Goal: Communication & Community: Share content

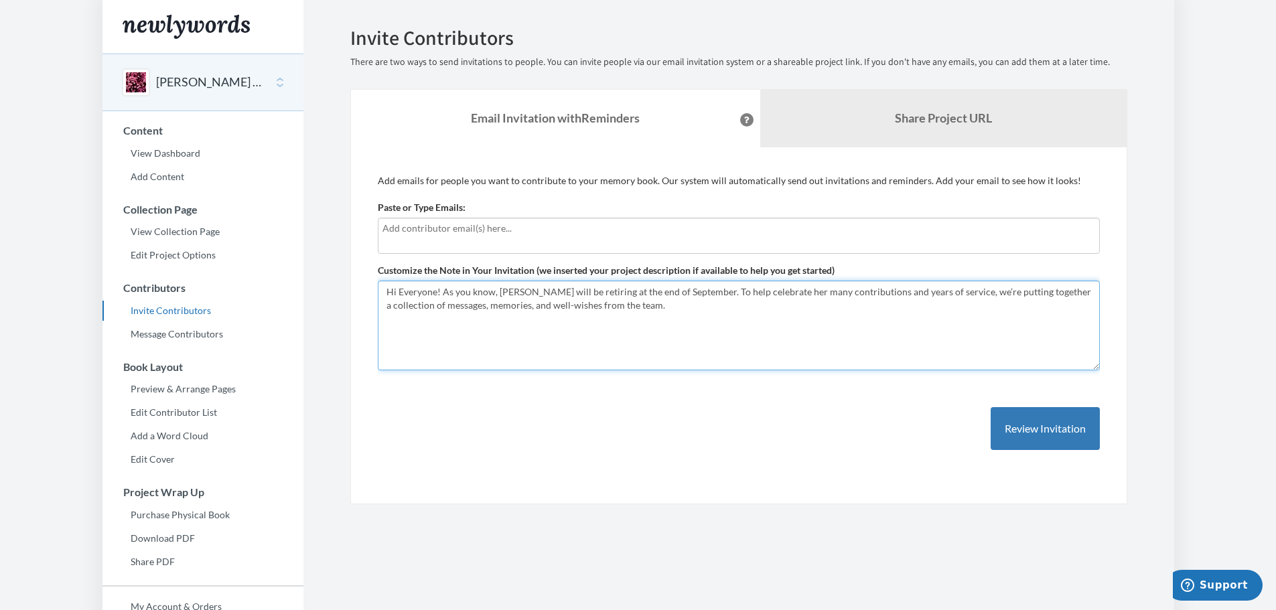
click at [675, 309] on textarea "Hi Everyone! As you know, Pam Hake will be retiring at the end of September. To…" at bounding box center [739, 326] width 722 height 90
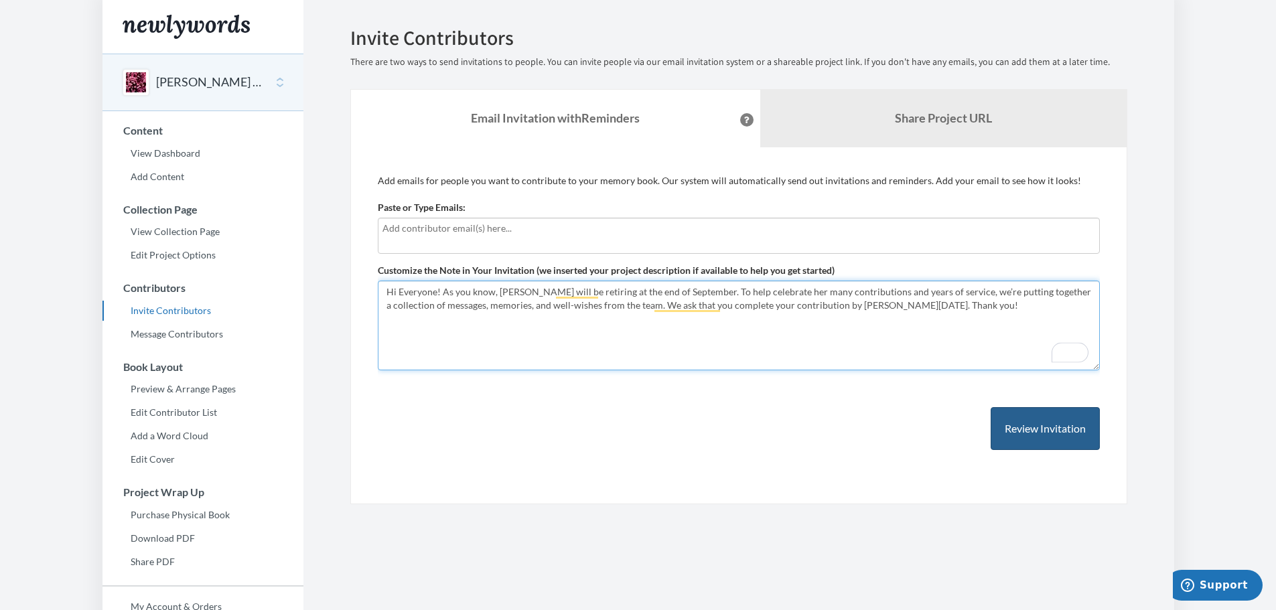
type textarea "Hi Everyone! As you know, [PERSON_NAME] will be retiring at the end of Septembe…"
click at [1061, 438] on button "Review Invitation" at bounding box center [1044, 429] width 109 height 44
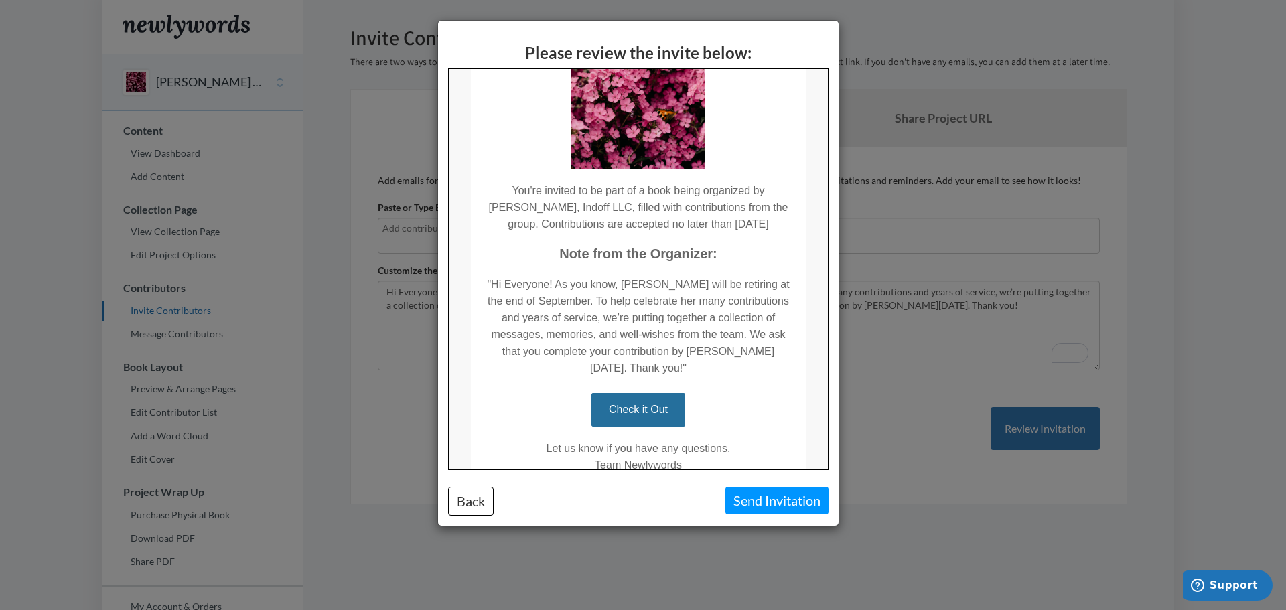
scroll to position [134, 0]
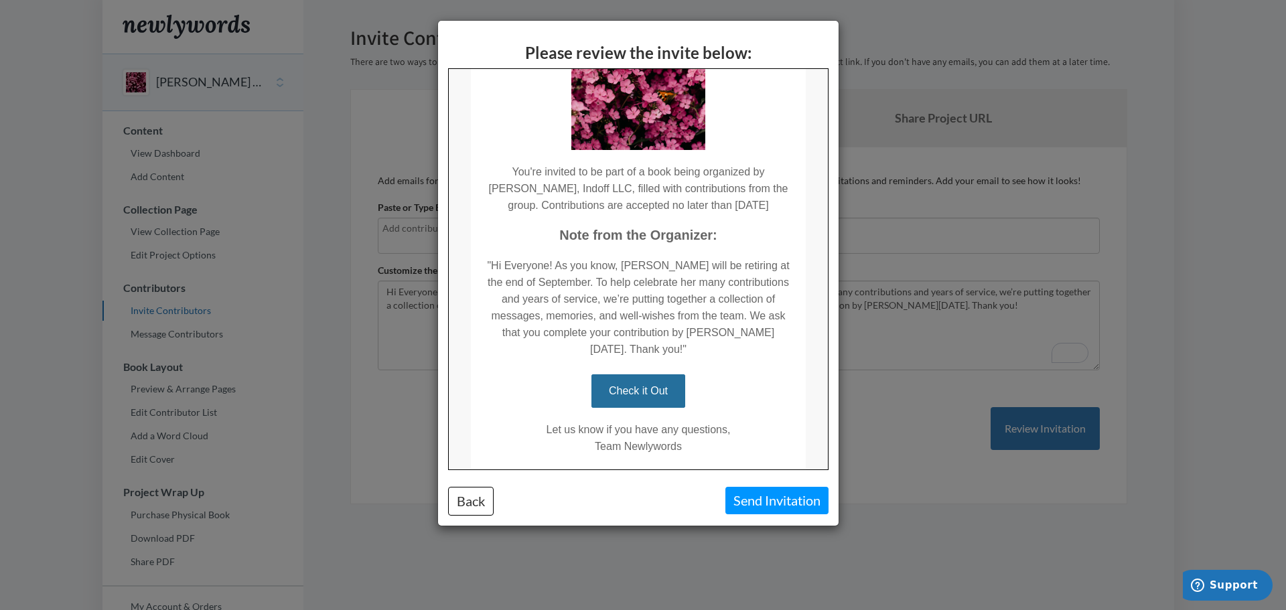
click at [643, 391] on link "Check it Out" at bounding box center [637, 390] width 94 height 33
click at [767, 503] on button "Send Invitation" at bounding box center [776, 500] width 103 height 27
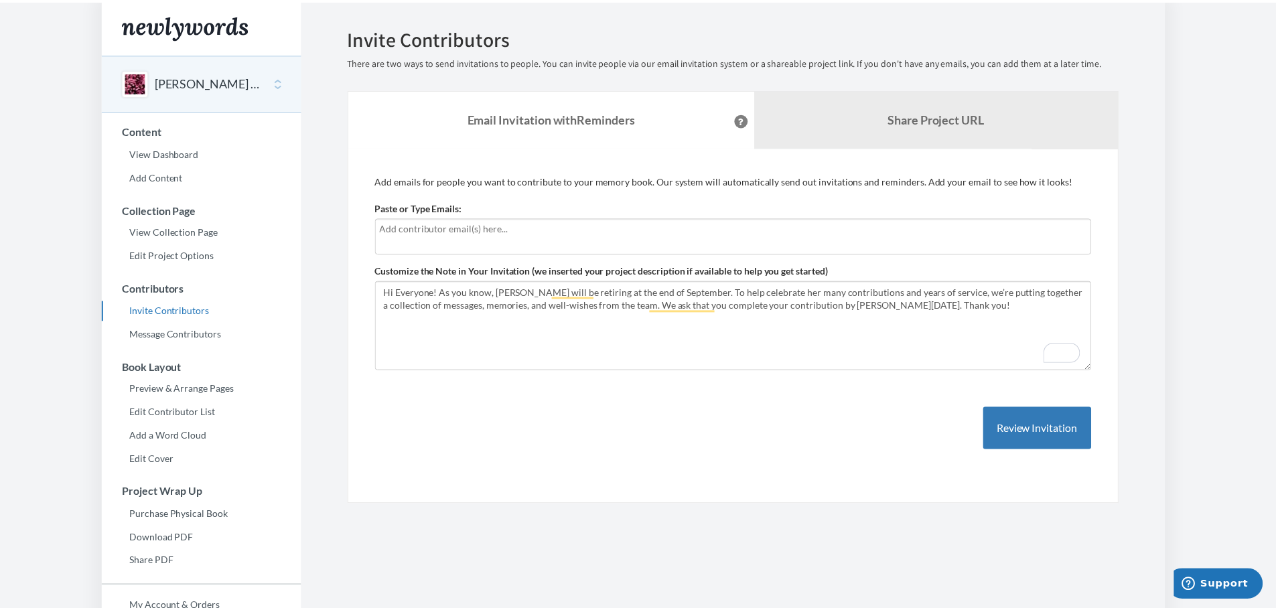
scroll to position [0, 0]
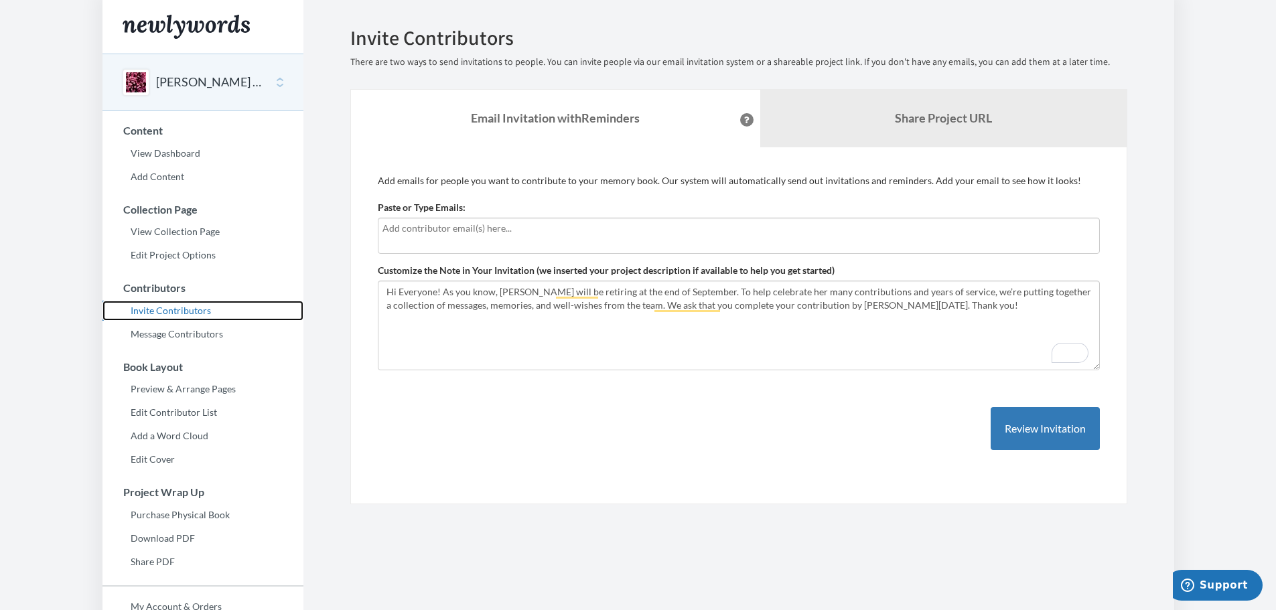
click at [181, 311] on link "Invite Contributors" at bounding box center [202, 311] width 201 height 20
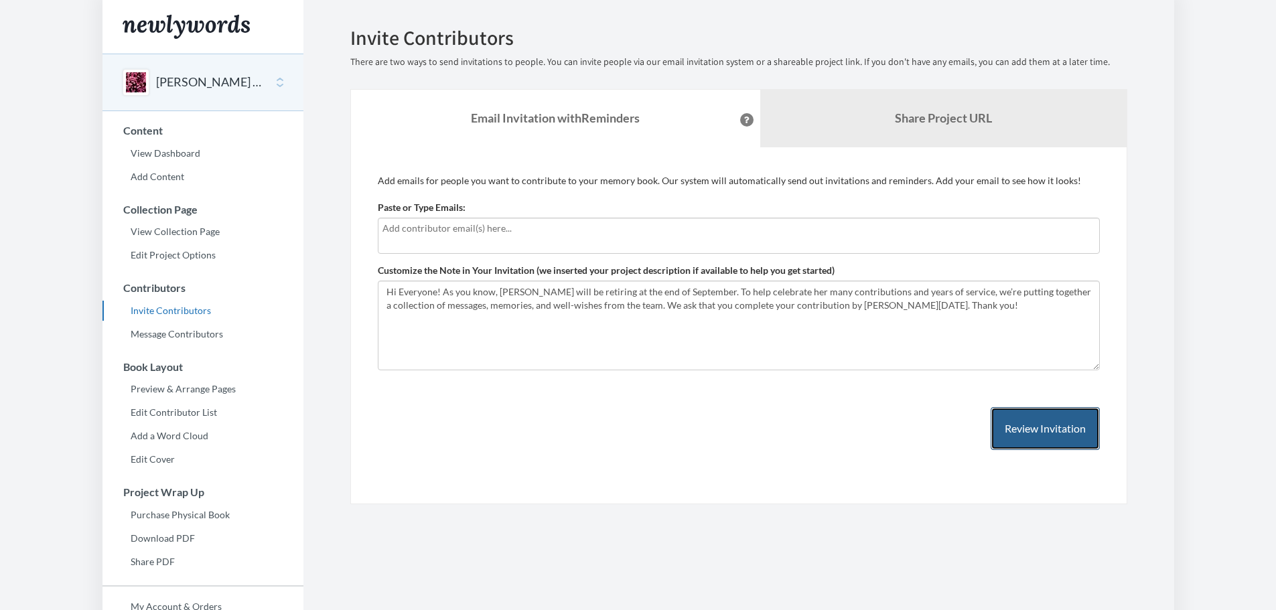
click at [1041, 431] on button "Review Invitation" at bounding box center [1044, 429] width 109 height 44
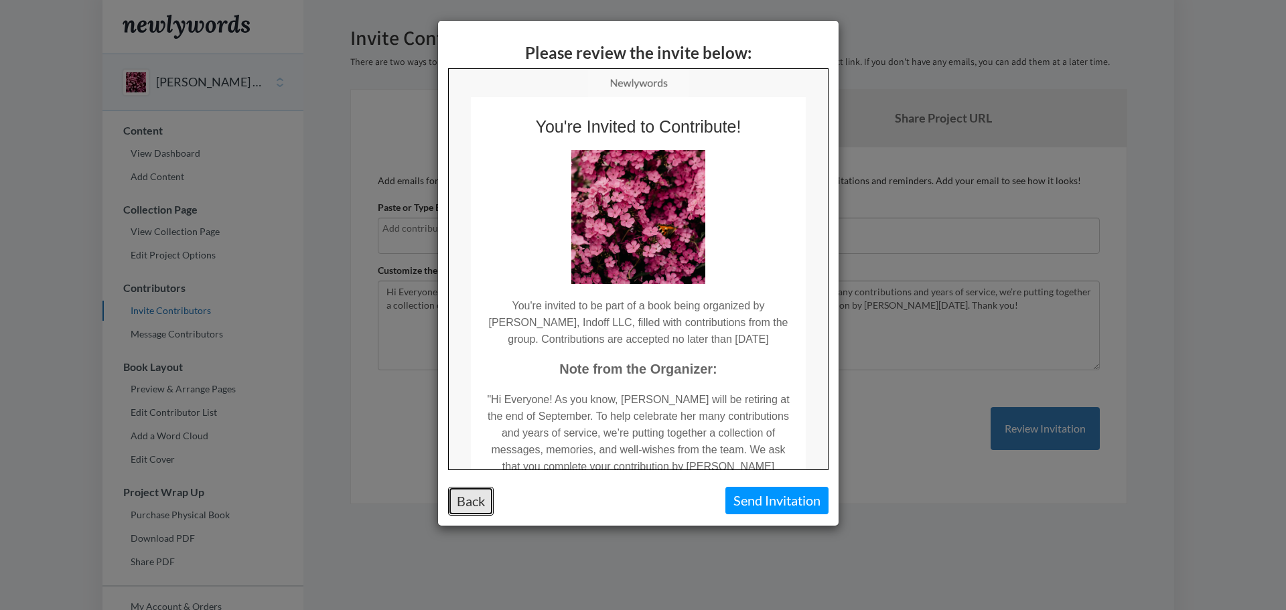
click at [485, 501] on button "Back" at bounding box center [471, 501] width 46 height 29
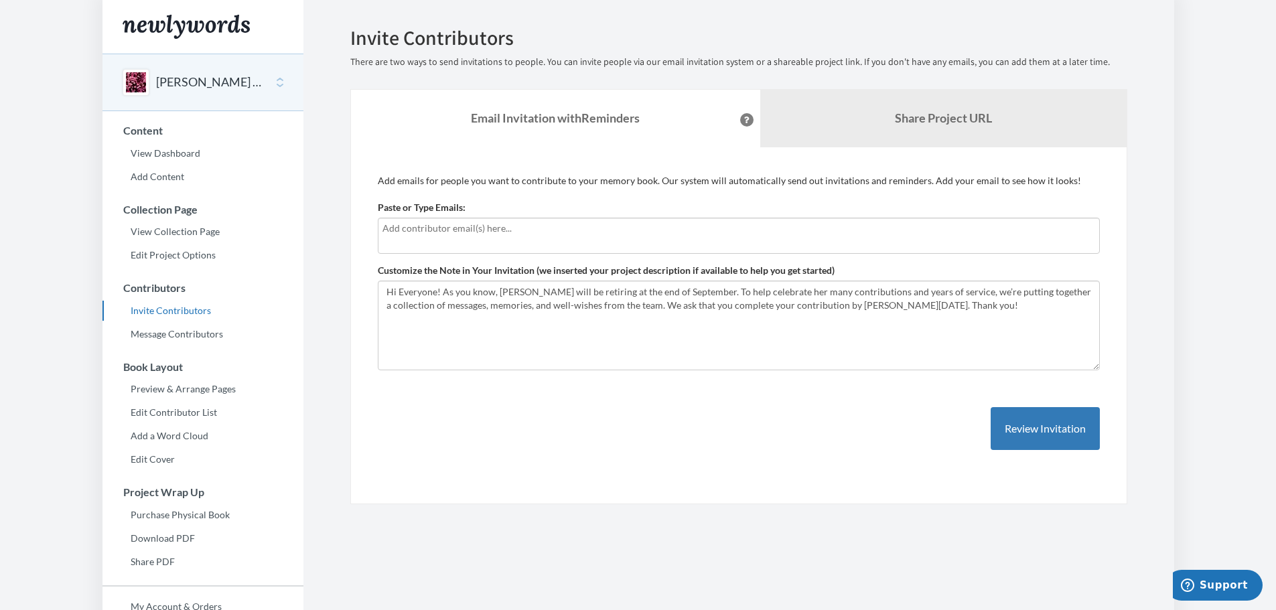
click at [402, 238] on div at bounding box center [739, 236] width 722 height 36
click at [206, 392] on link "Preview & Arrange Pages" at bounding box center [202, 389] width 201 height 20
click at [520, 234] on input "text" at bounding box center [738, 228] width 712 height 15
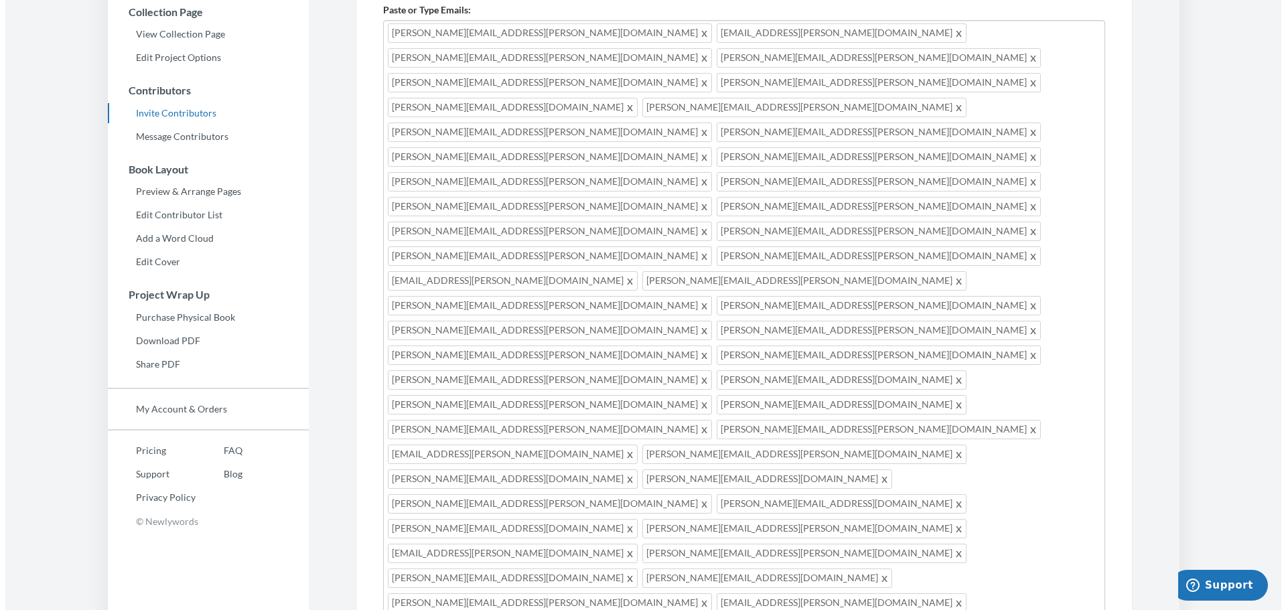
scroll to position [200, 0]
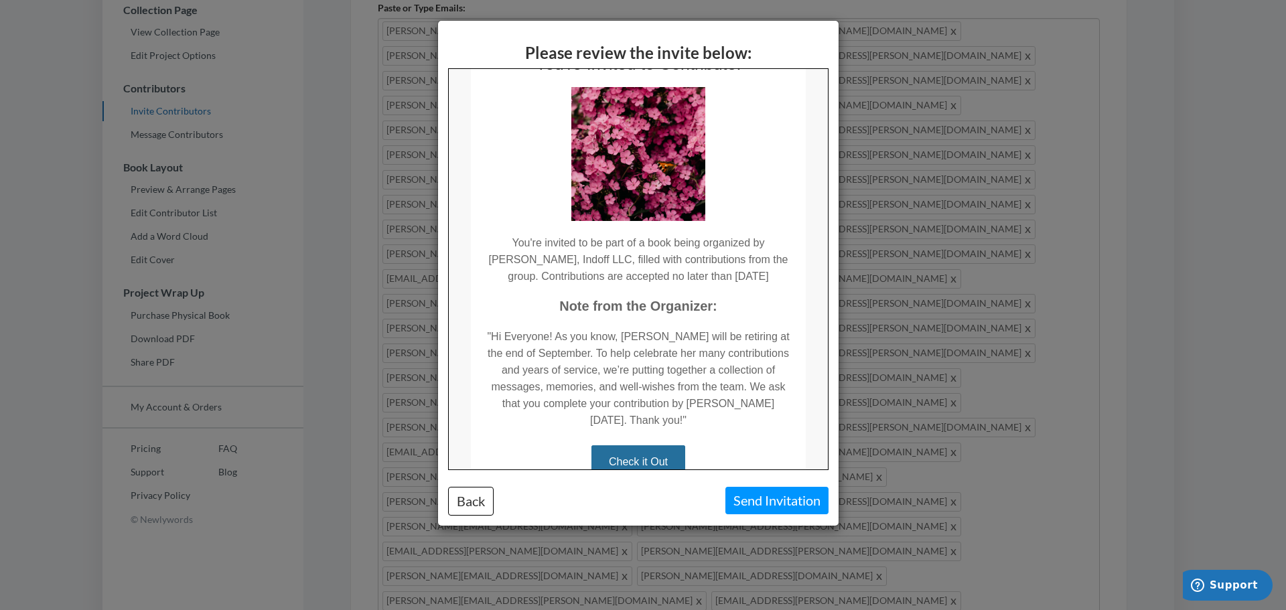
scroll to position [193, 0]
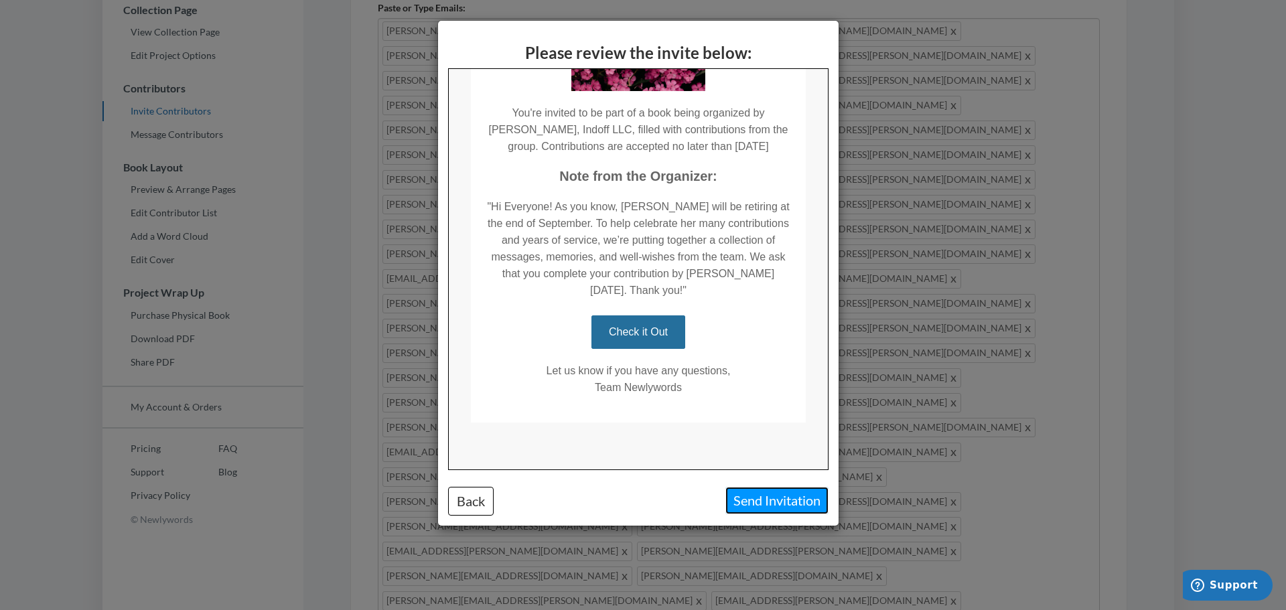
click at [785, 504] on button "Send Invitation" at bounding box center [776, 500] width 103 height 27
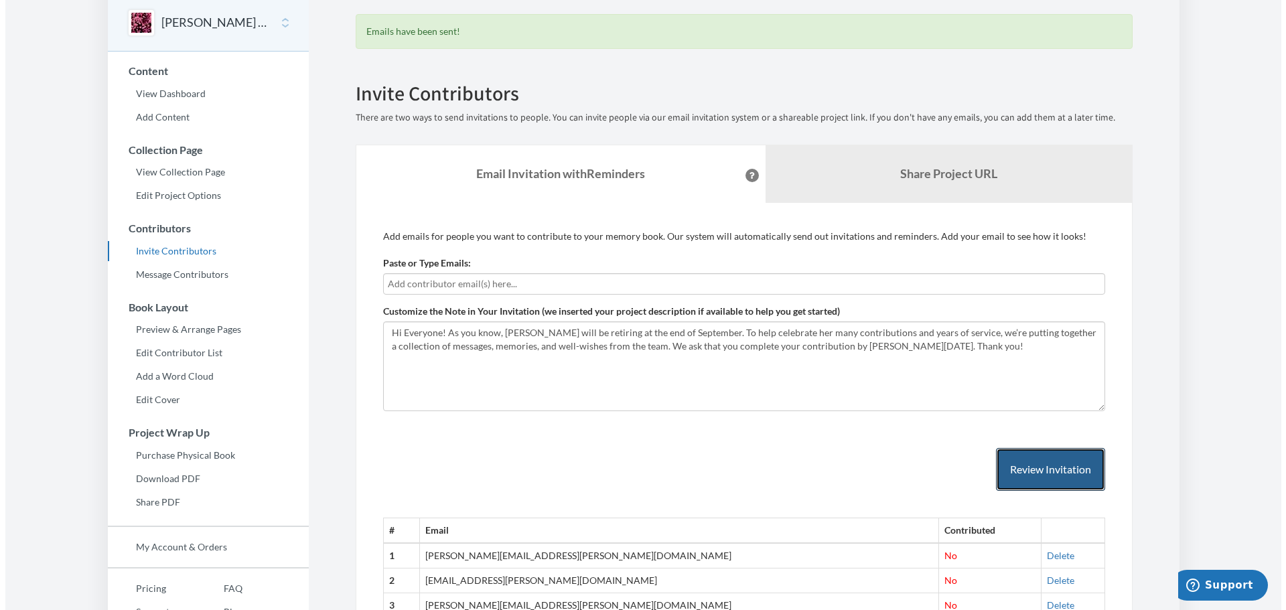
scroll to position [0, 0]
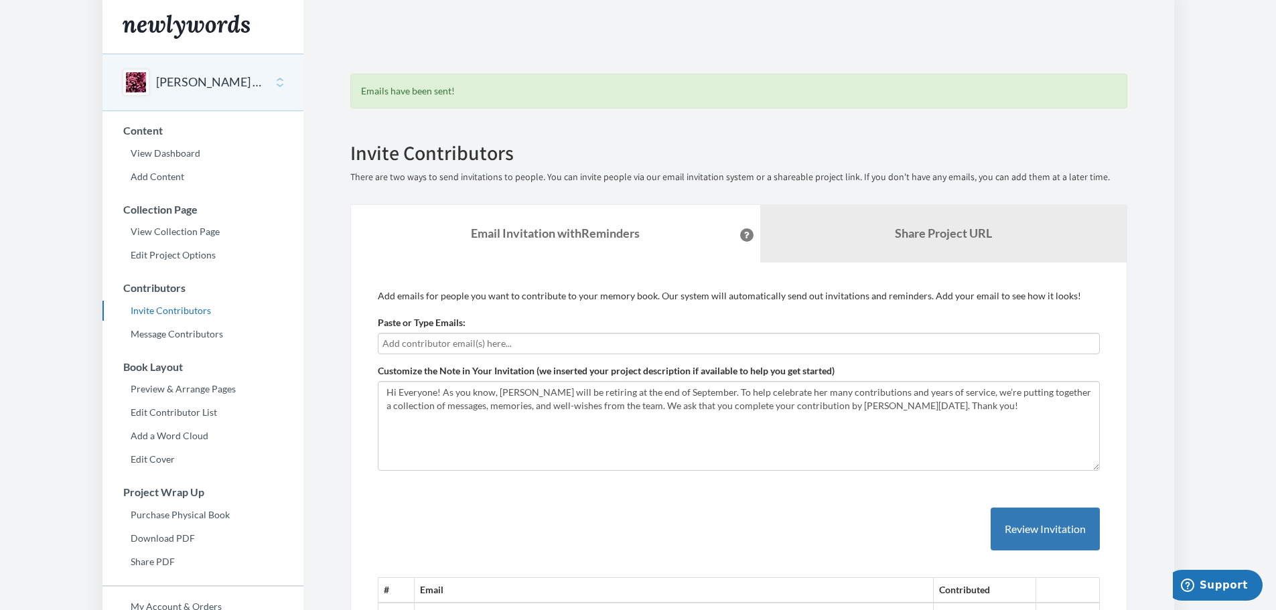
click at [542, 342] on input "text" at bounding box center [738, 343] width 712 height 15
type input "[PERSON_NAME][EMAIL_ADDRESS][PERSON_NAME][DOMAIN_NAME]"
click at [1031, 524] on button "Review Invitation" at bounding box center [1044, 530] width 109 height 44
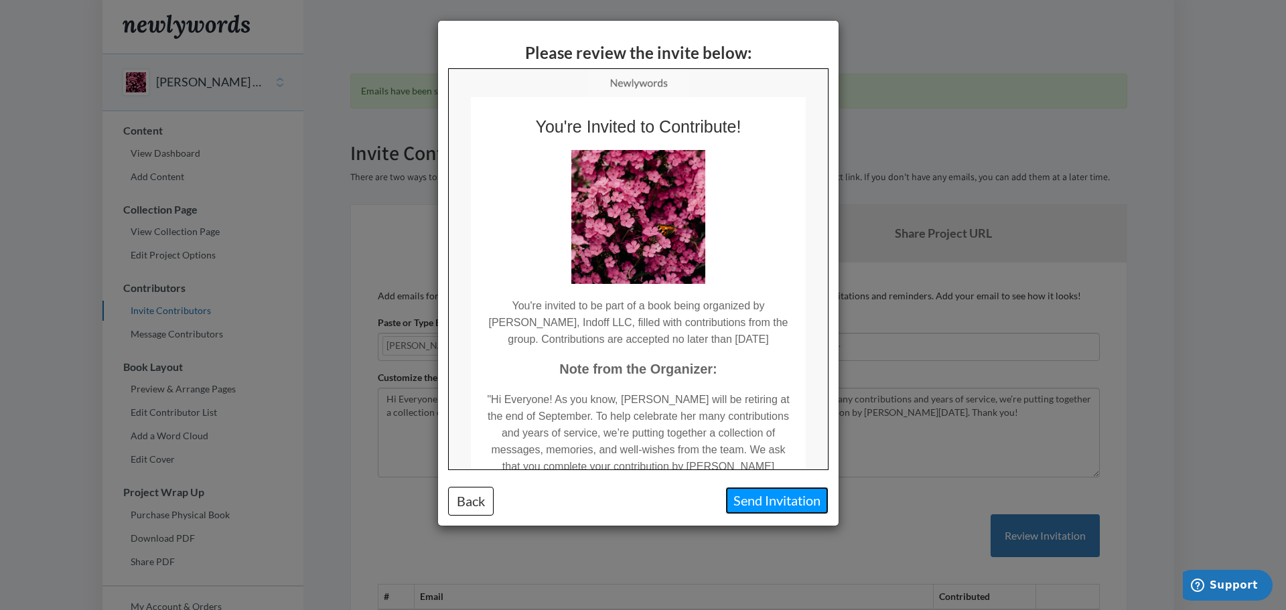
click at [777, 504] on button "Send Invitation" at bounding box center [776, 500] width 103 height 27
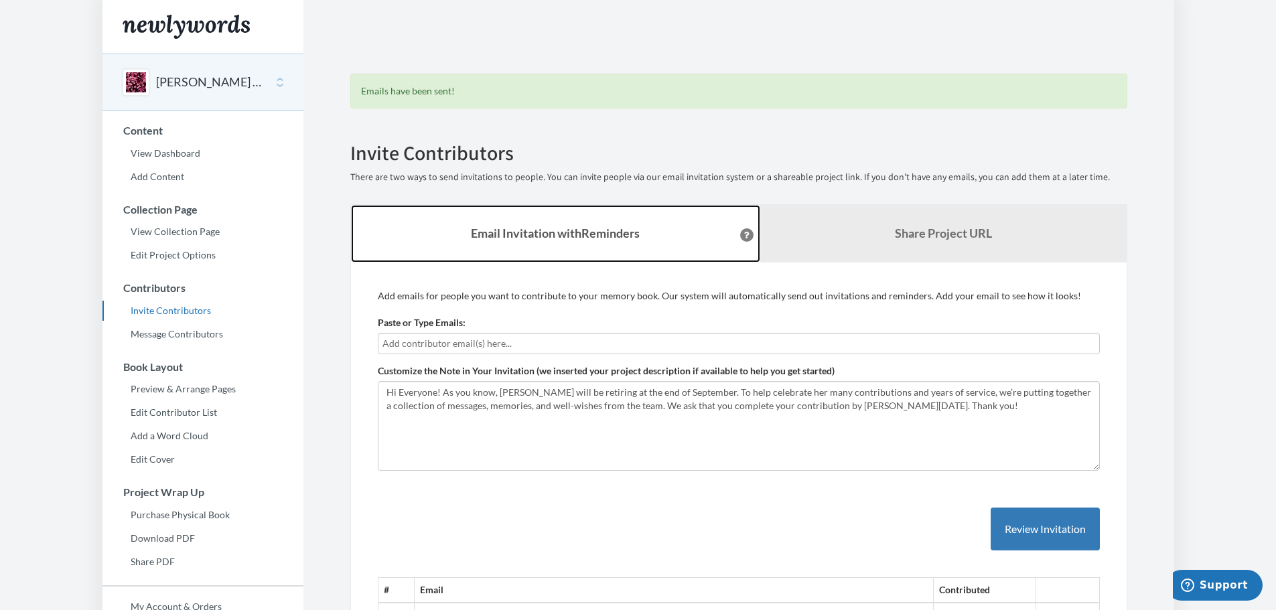
click at [472, 210] on link "Email Invitation with Reminders" at bounding box center [555, 234] width 409 height 58
click at [484, 223] on link "Email Invitation with Reminders" at bounding box center [555, 234] width 409 height 58
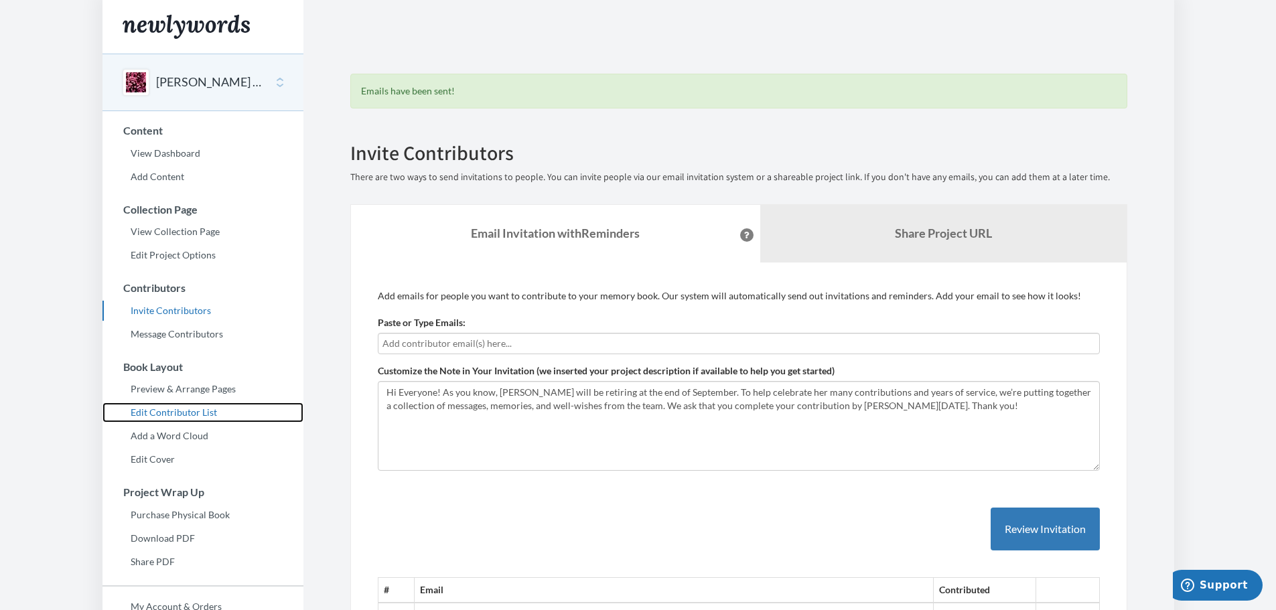
click at [169, 408] on link "Edit Contributor List" at bounding box center [202, 412] width 201 height 20
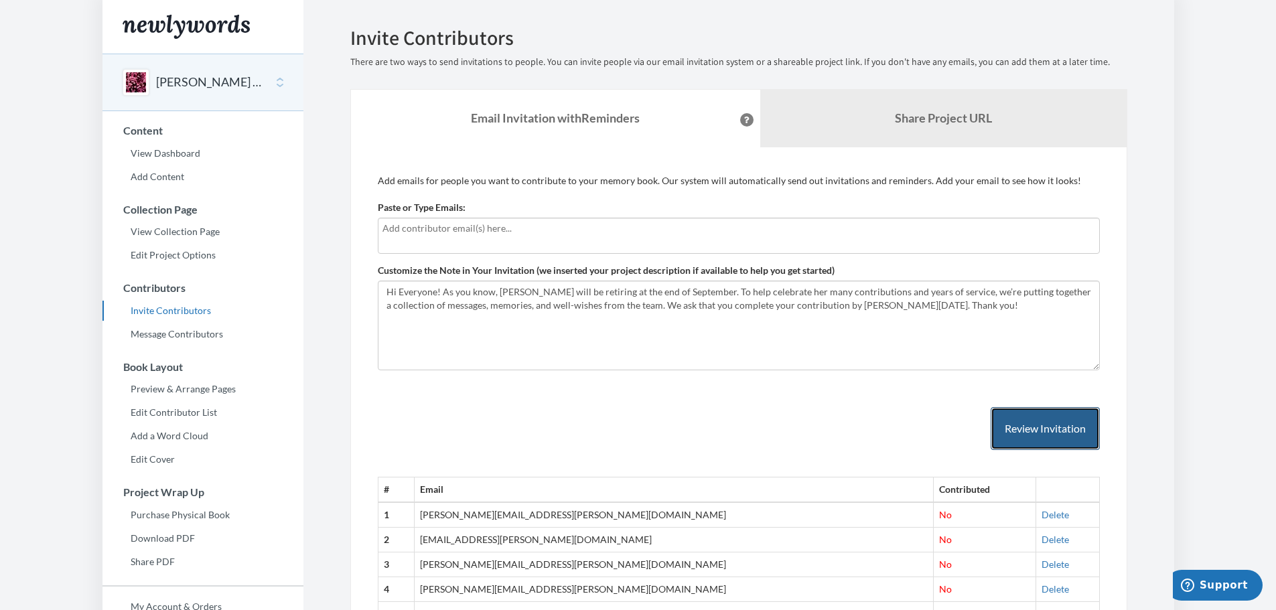
click at [1053, 433] on button "Review Invitation" at bounding box center [1044, 429] width 109 height 44
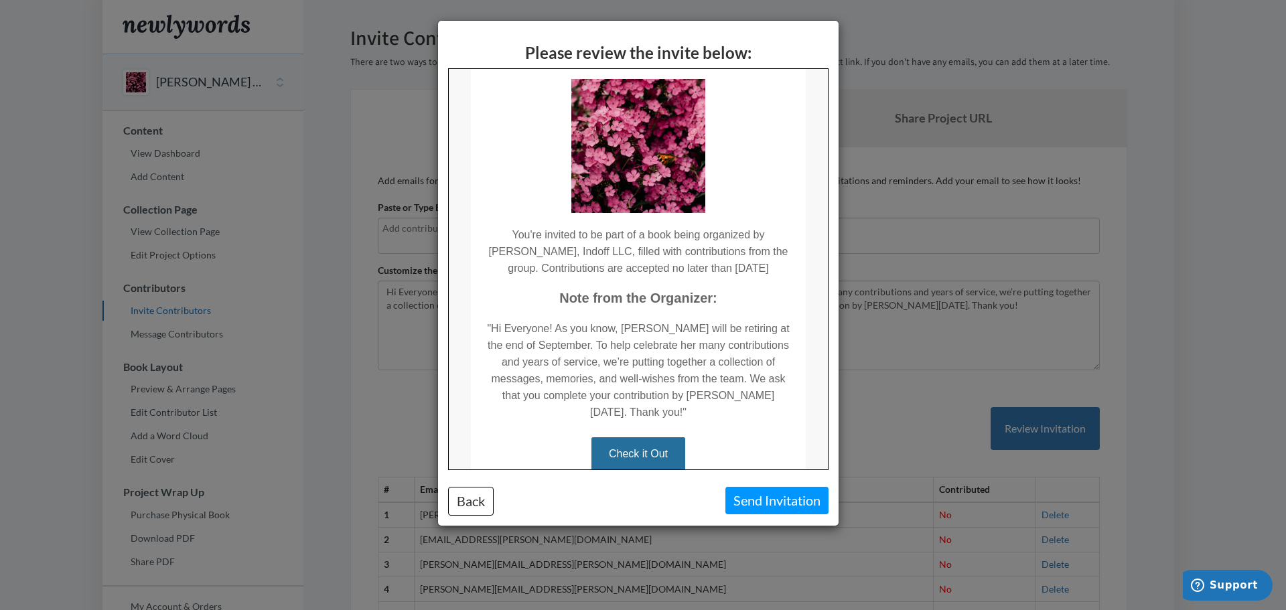
scroll to position [193, 0]
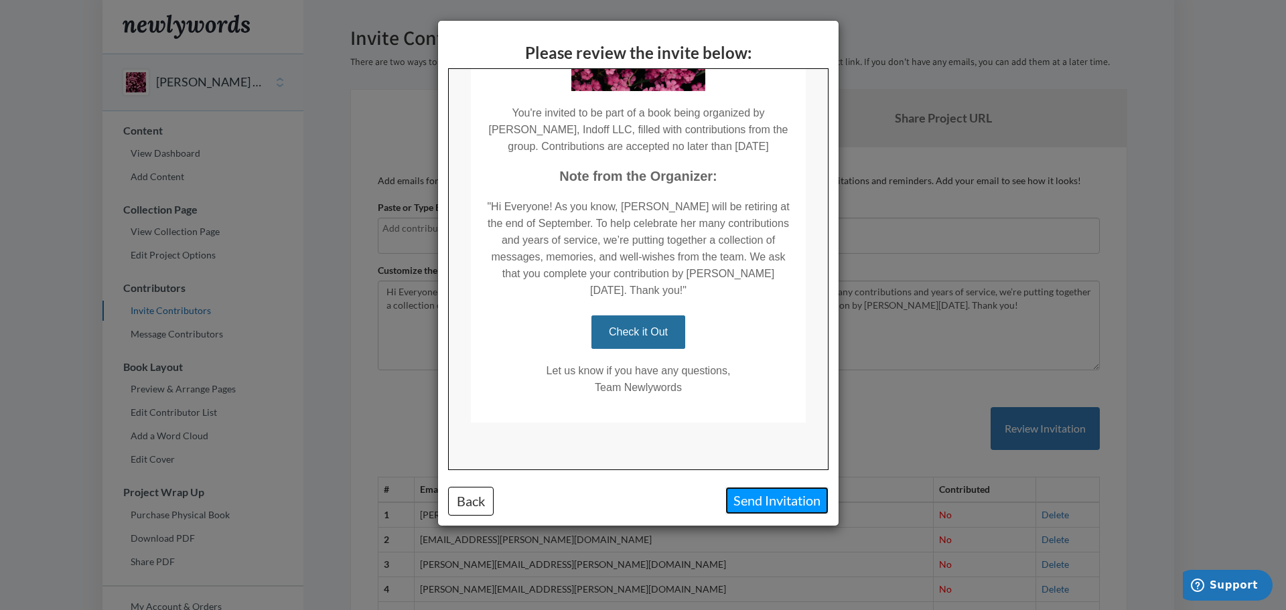
click at [770, 499] on button "Send Invitation" at bounding box center [776, 500] width 103 height 27
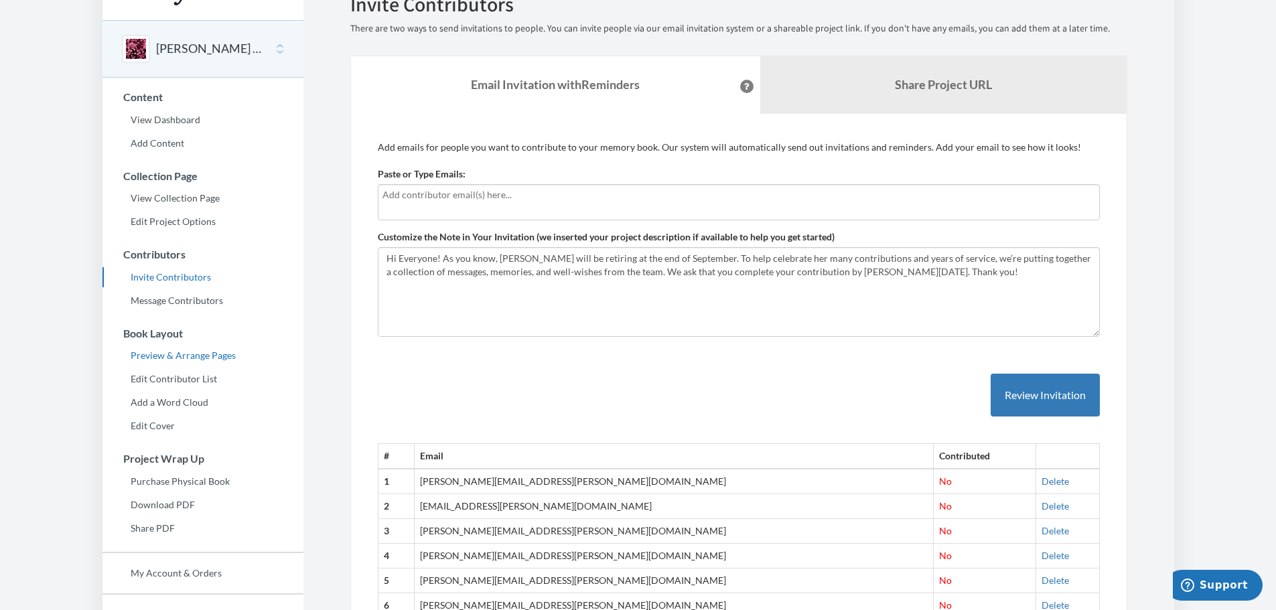
scroll to position [30, 0]
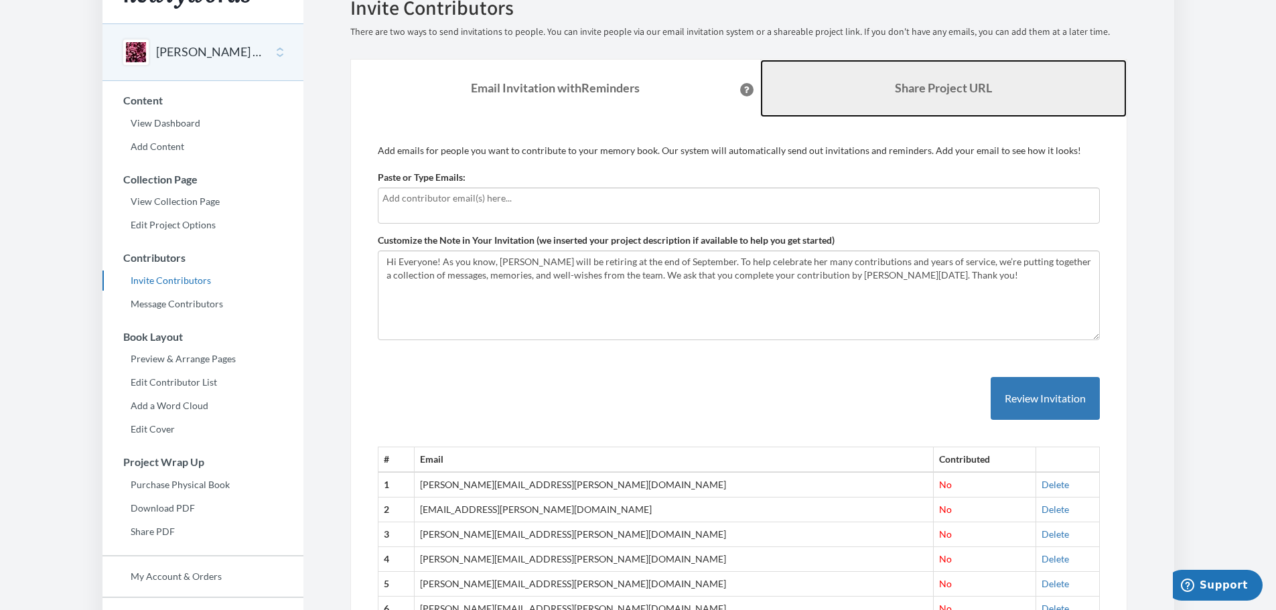
click at [915, 92] on b "Share Project URL" at bounding box center [943, 87] width 97 height 15
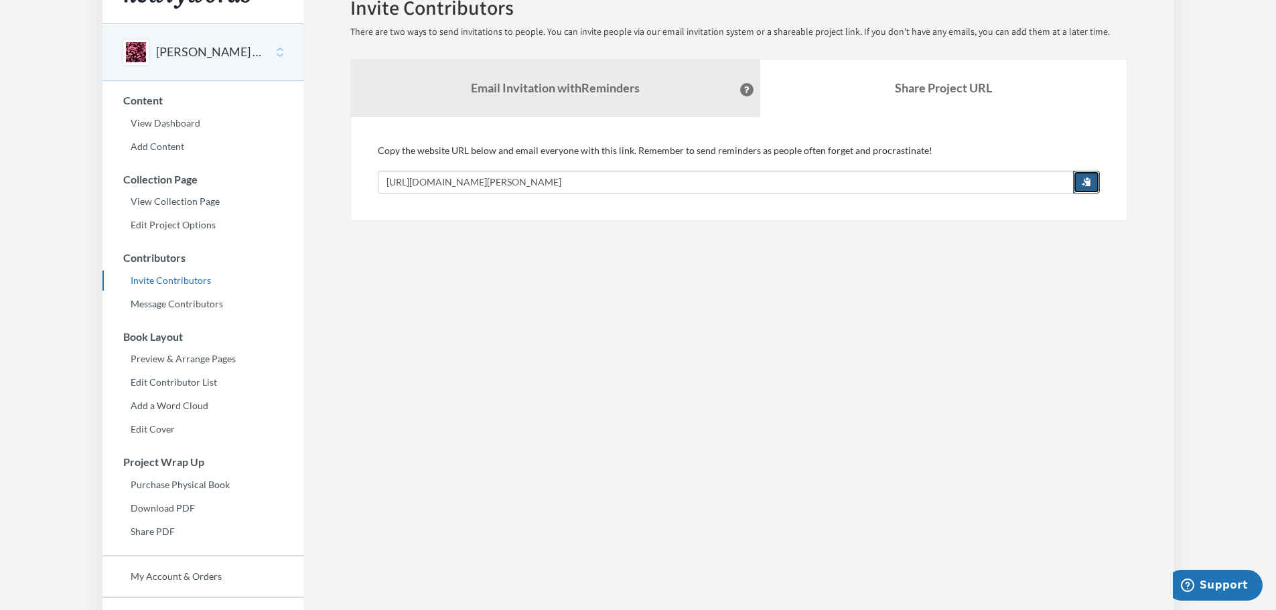
click at [1082, 179] on span "button" at bounding box center [1085, 181] width 9 height 9
click at [909, 386] on section "Emails have been sent! Invite Contributors There are two ways to send invitatio…" at bounding box center [738, 336] width 871 height 733
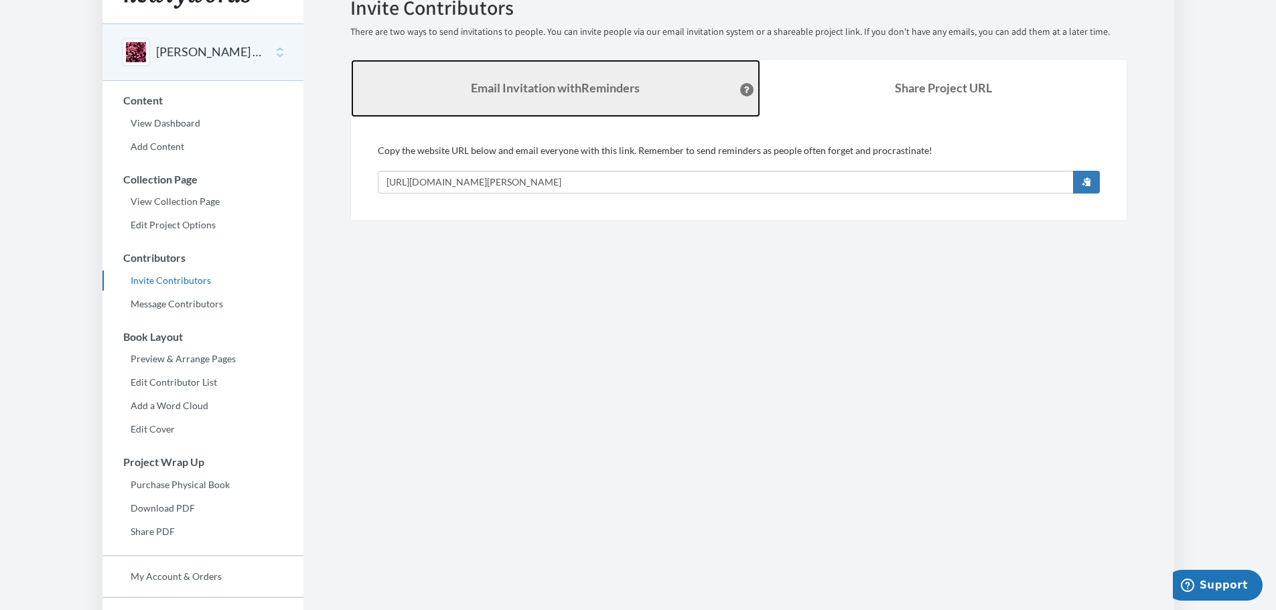
click at [592, 94] on strong "Email Invitation with Reminders" at bounding box center [555, 87] width 169 height 15
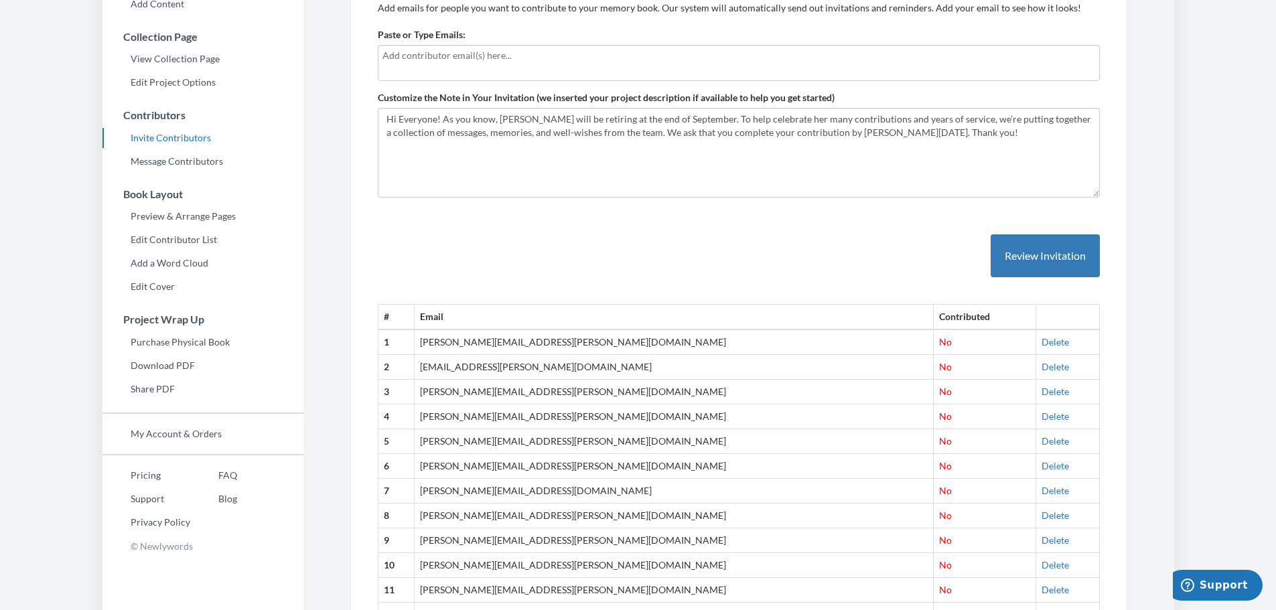
scroll to position [335, 0]
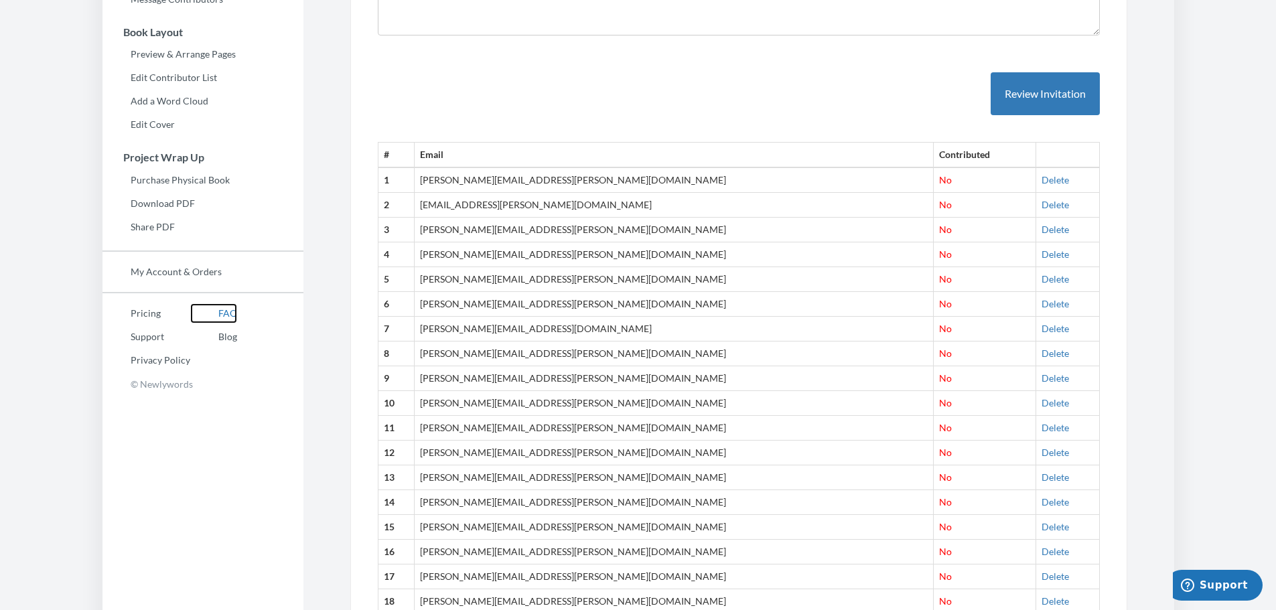
click at [221, 313] on link "FAQ" at bounding box center [213, 313] width 47 height 20
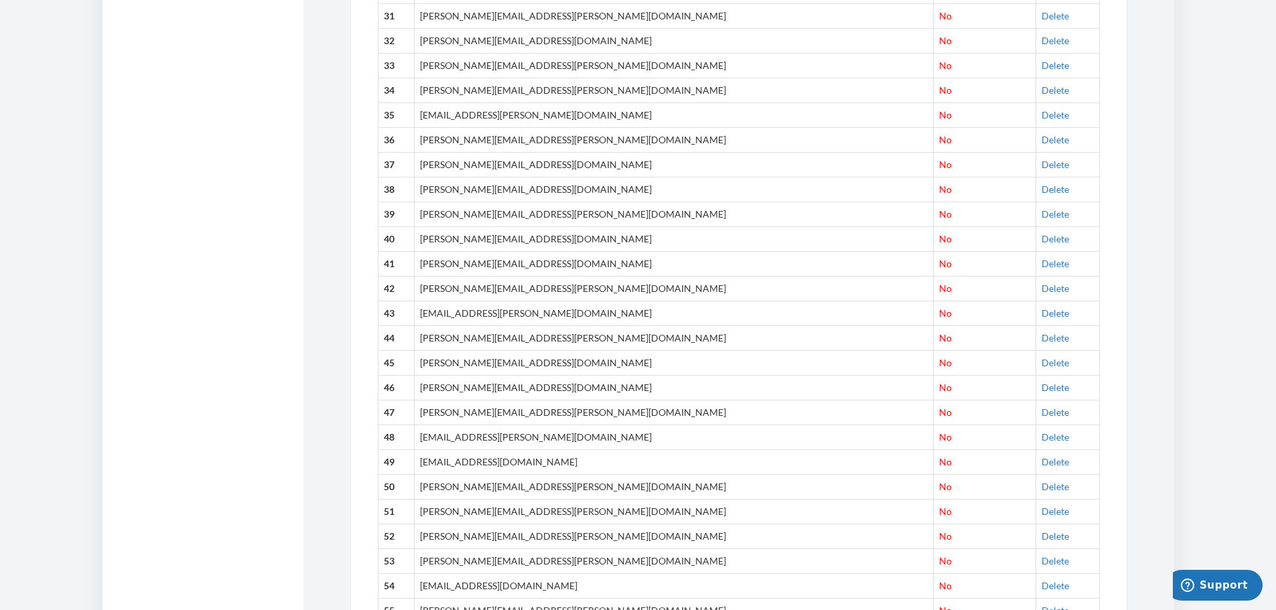
scroll to position [1436, 0]
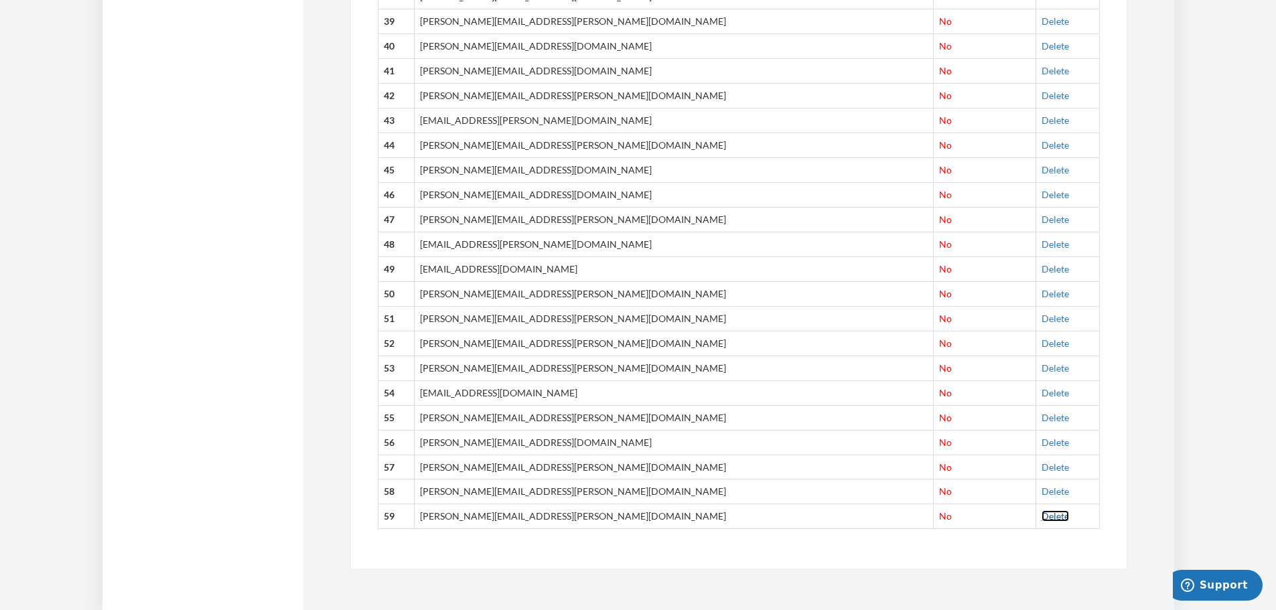
click at [1041, 514] on link "Delete" at bounding box center [1054, 515] width 27 height 11
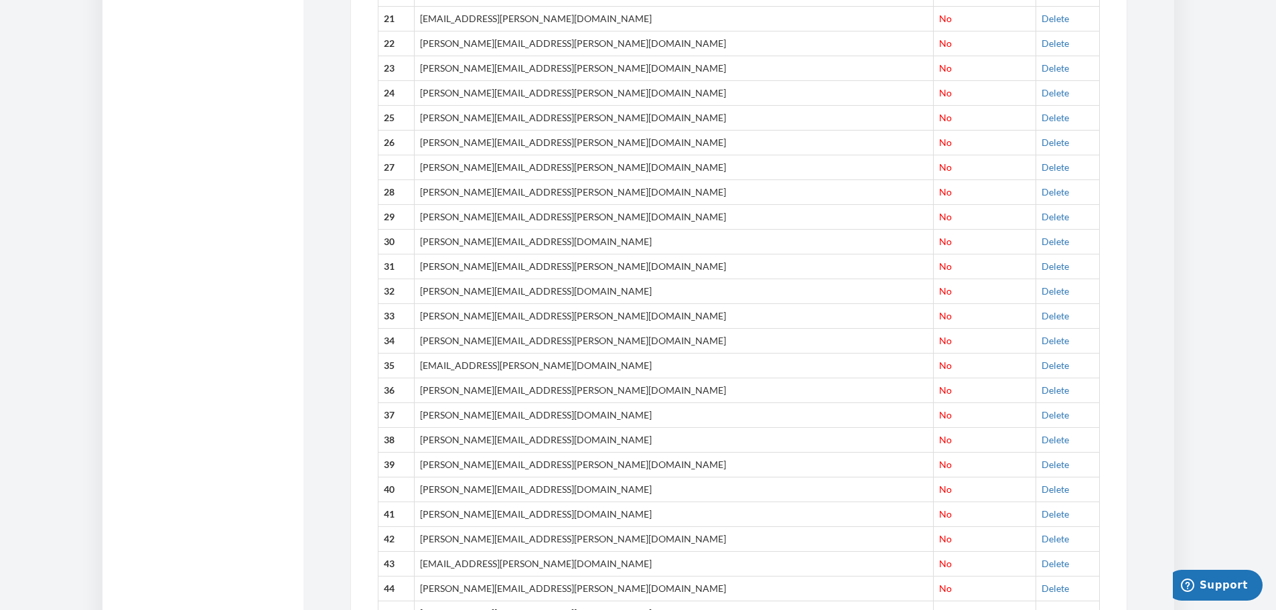
scroll to position [876, 0]
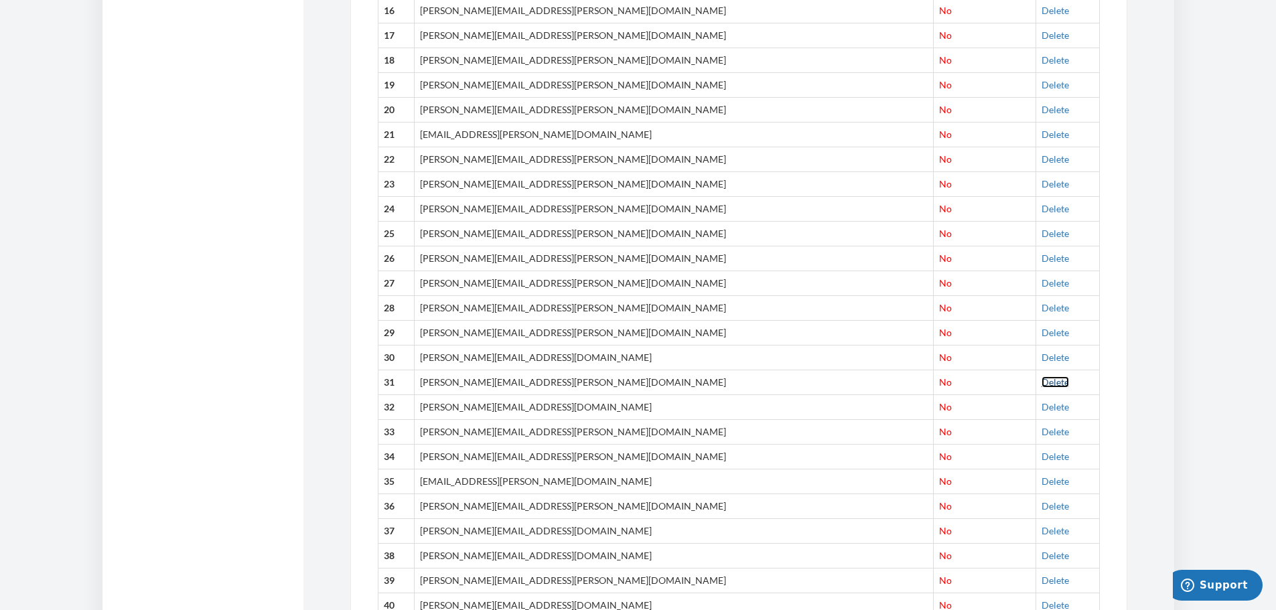
click at [1041, 383] on link "Delete" at bounding box center [1054, 381] width 27 height 11
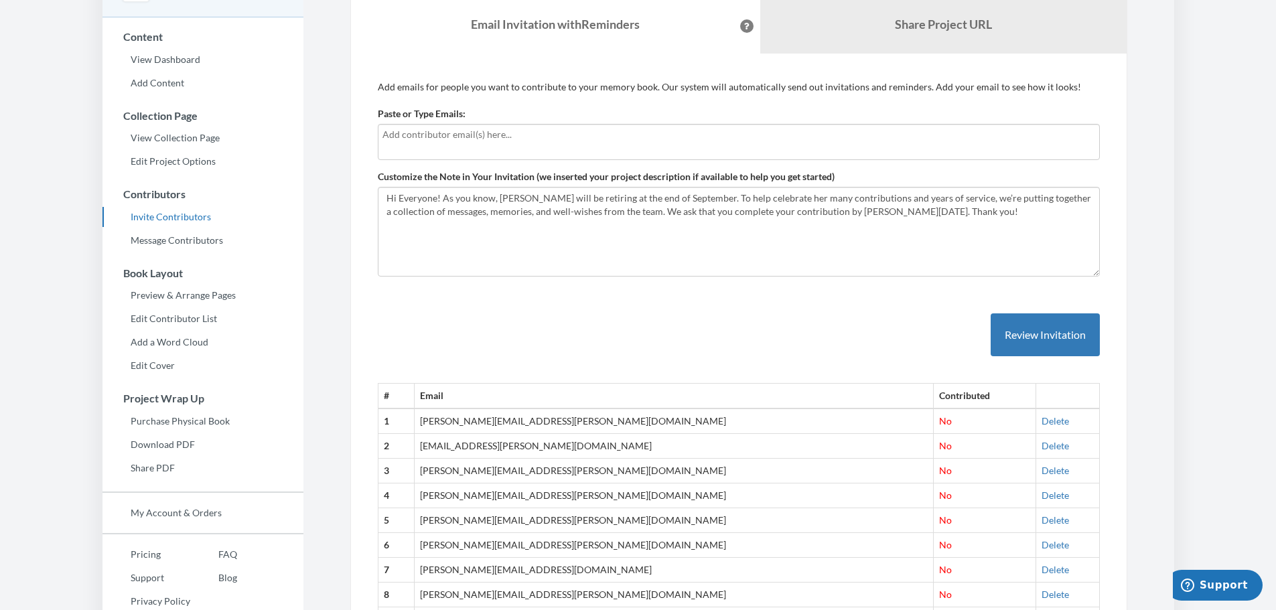
scroll to position [0, 0]
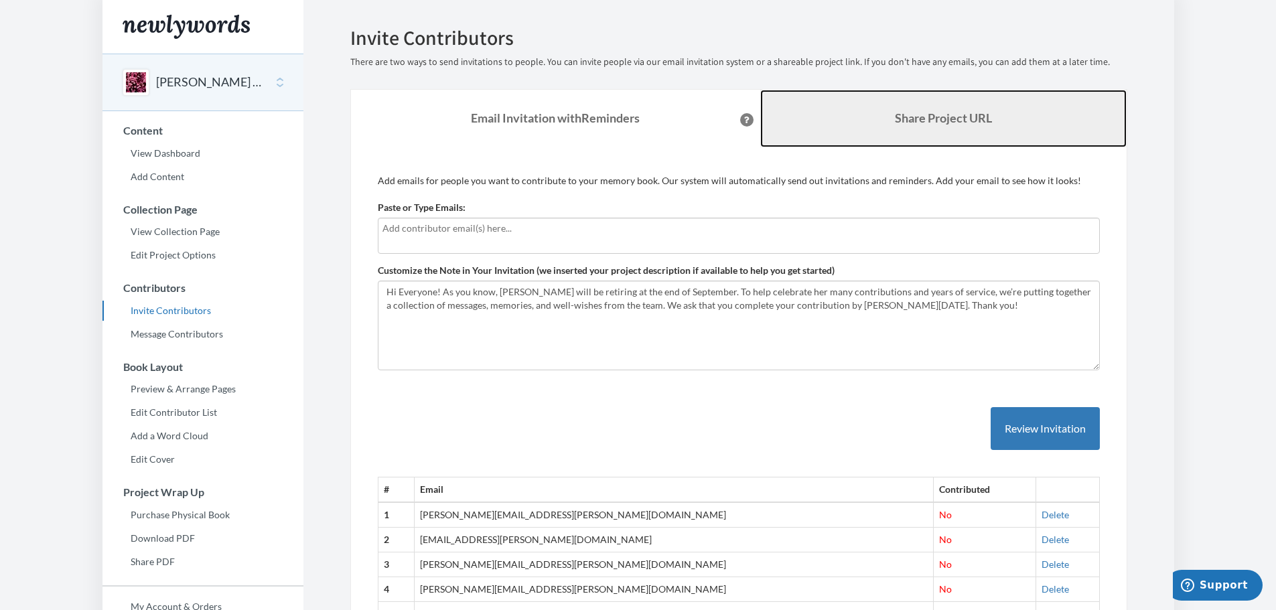
click at [976, 120] on b "Share Project URL" at bounding box center [943, 117] width 97 height 15
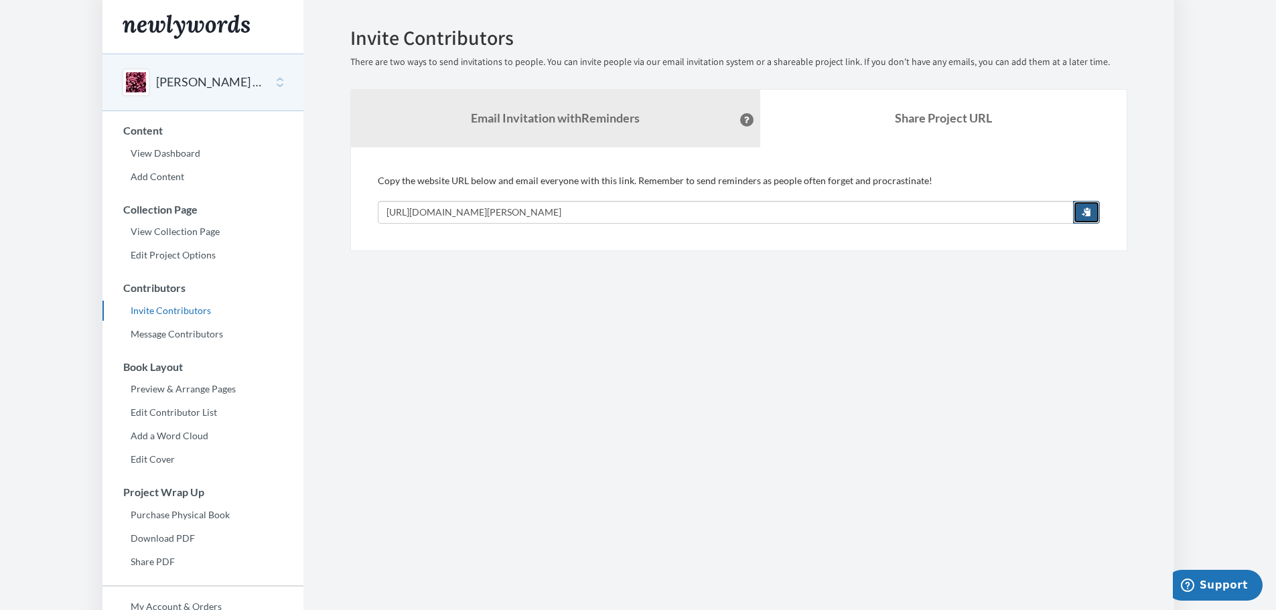
click at [1081, 210] on span "button" at bounding box center [1085, 211] width 9 height 9
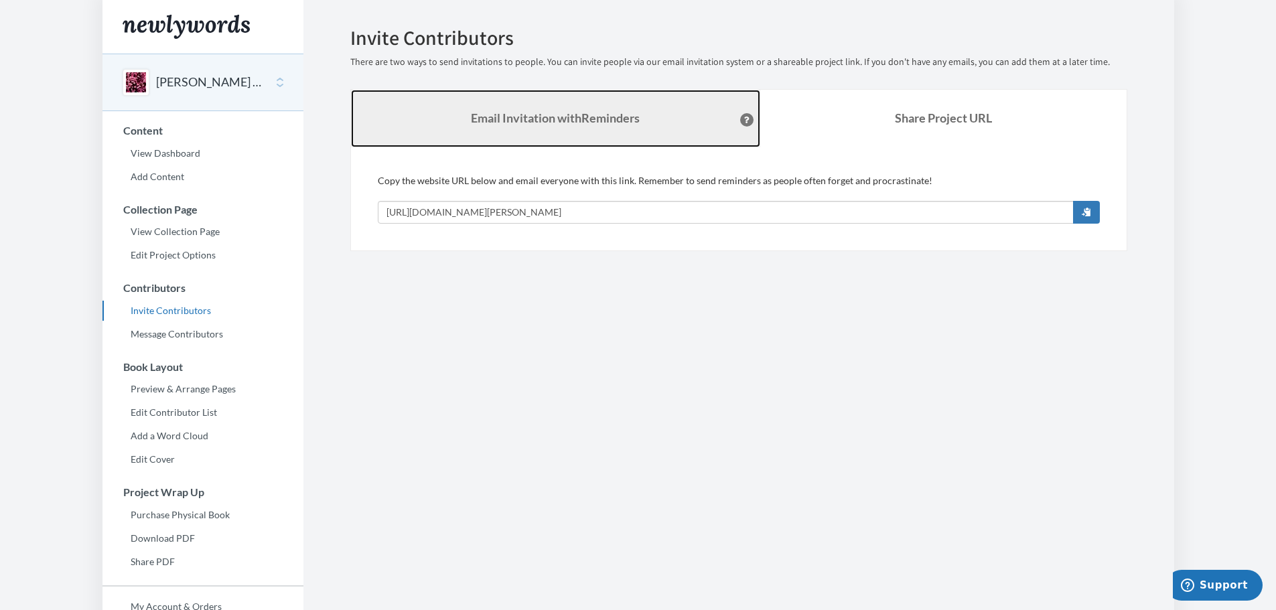
click at [658, 123] on link "Email Invitation with Reminders" at bounding box center [555, 119] width 409 height 58
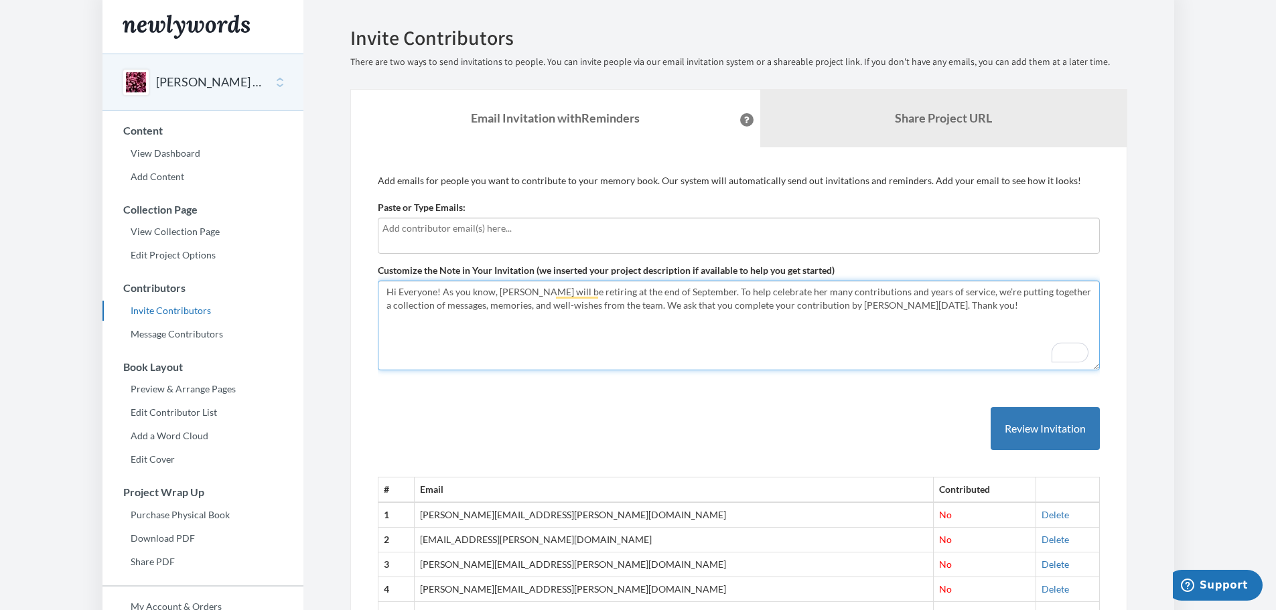
drag, startPoint x: 408, startPoint y: 292, endPoint x: 1032, endPoint y: 305, distance: 624.2
click at [1032, 305] on textarea "Hi Everyone! As you know, [PERSON_NAME] will be retiring at the end of Septembe…" at bounding box center [739, 326] width 722 height 90
